Goal: Task Accomplishment & Management: Manage account settings

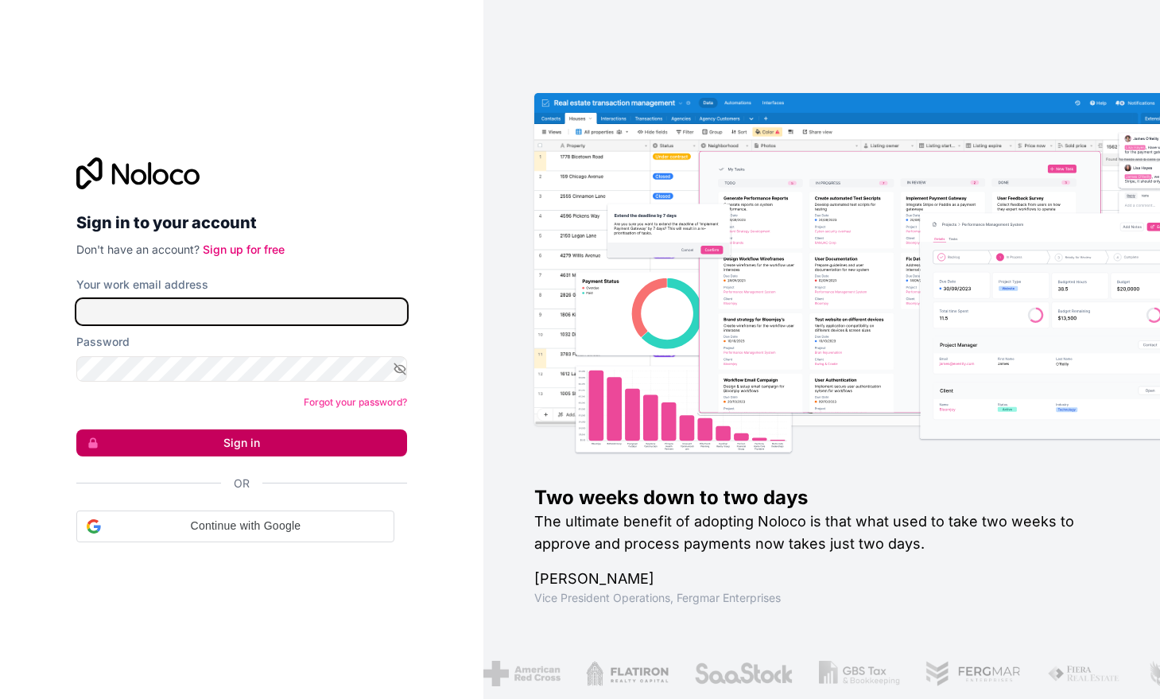
type input "[PERSON_NAME][EMAIL_ADDRESS][DOMAIN_NAME]"
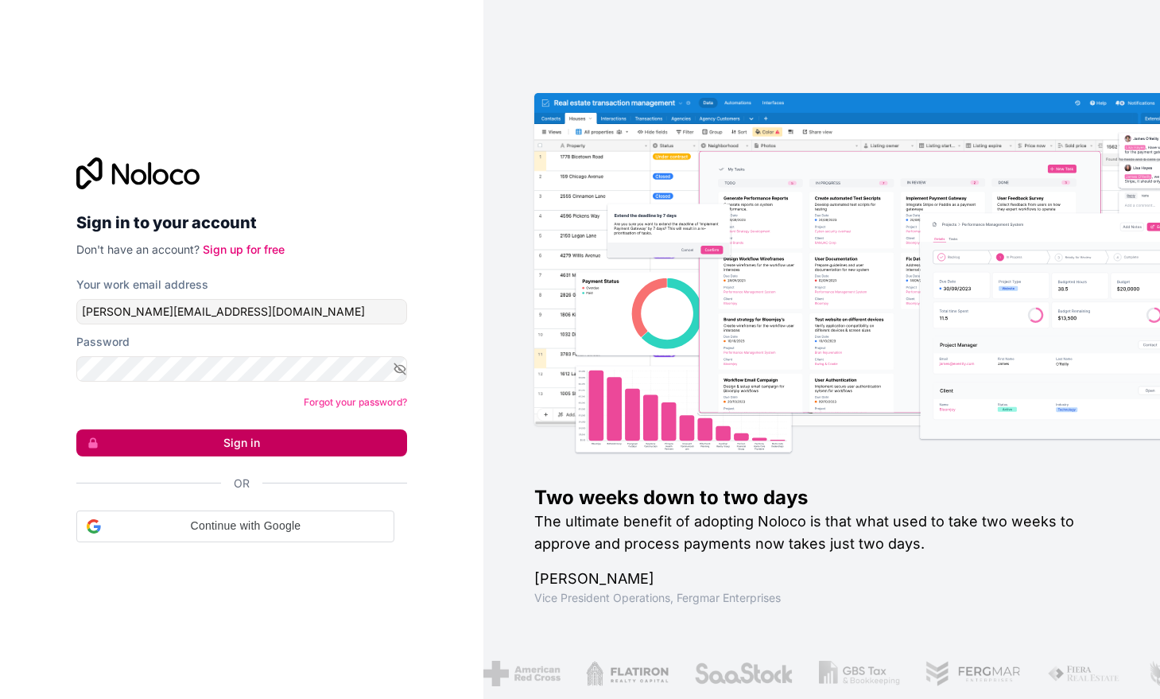
click at [231, 452] on button "Sign in" at bounding box center [241, 442] width 331 height 27
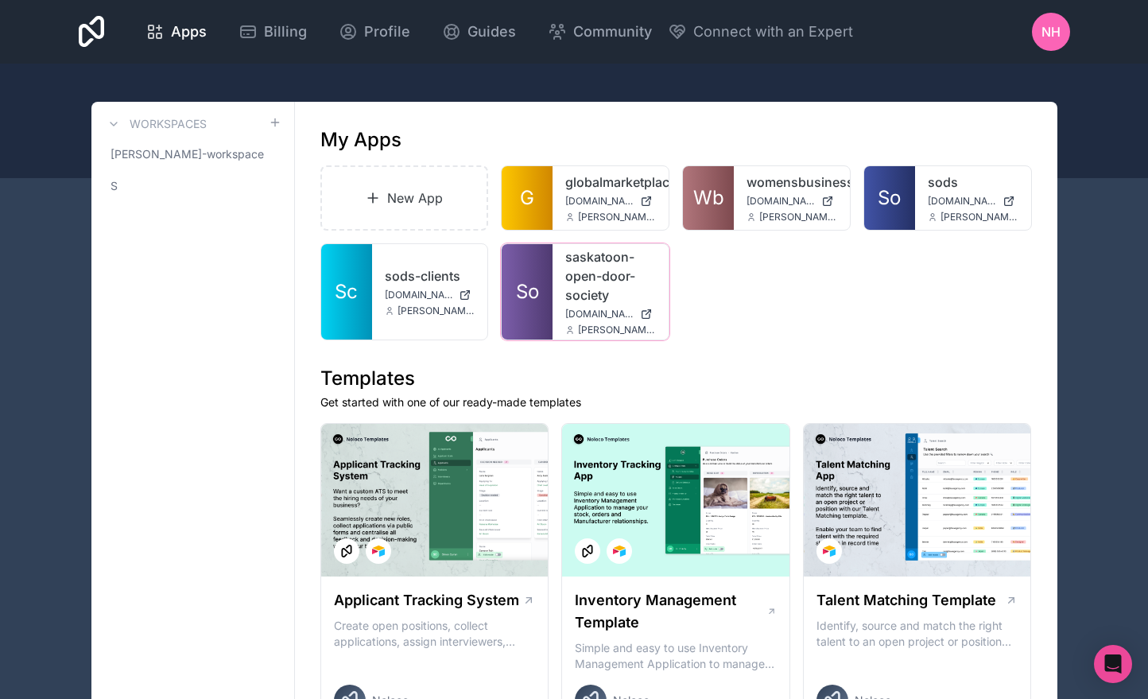
click at [513, 276] on link "So" at bounding box center [527, 291] width 51 height 95
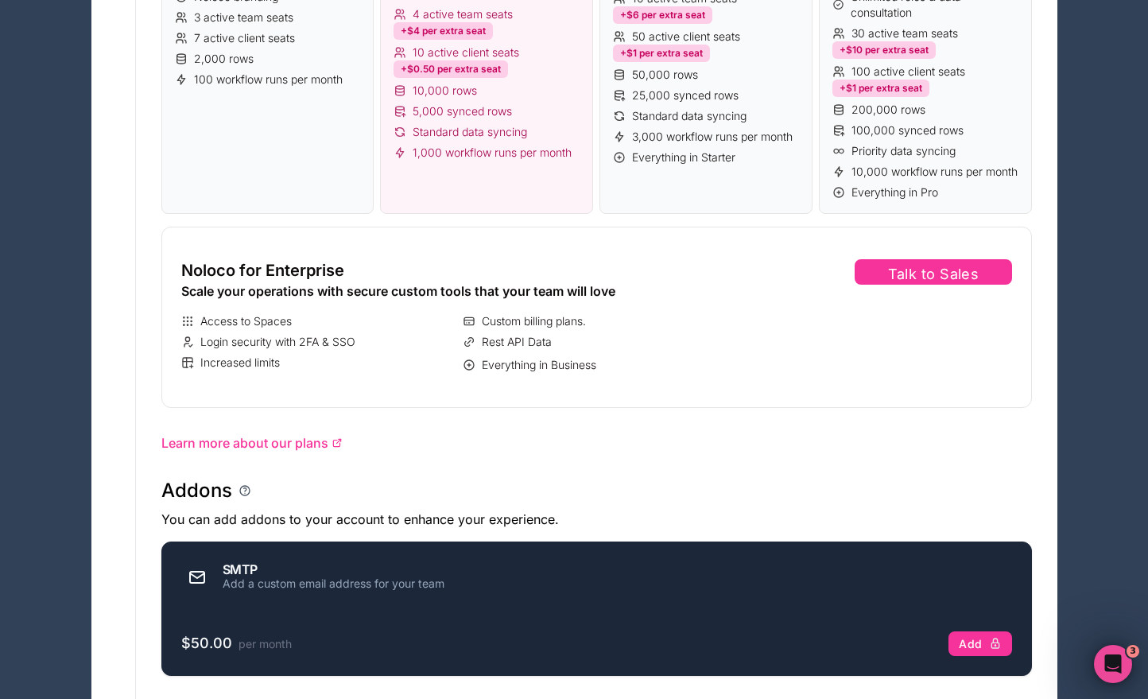
scroll to position [557, 0]
